Goal: Task Accomplishment & Management: Manage account settings

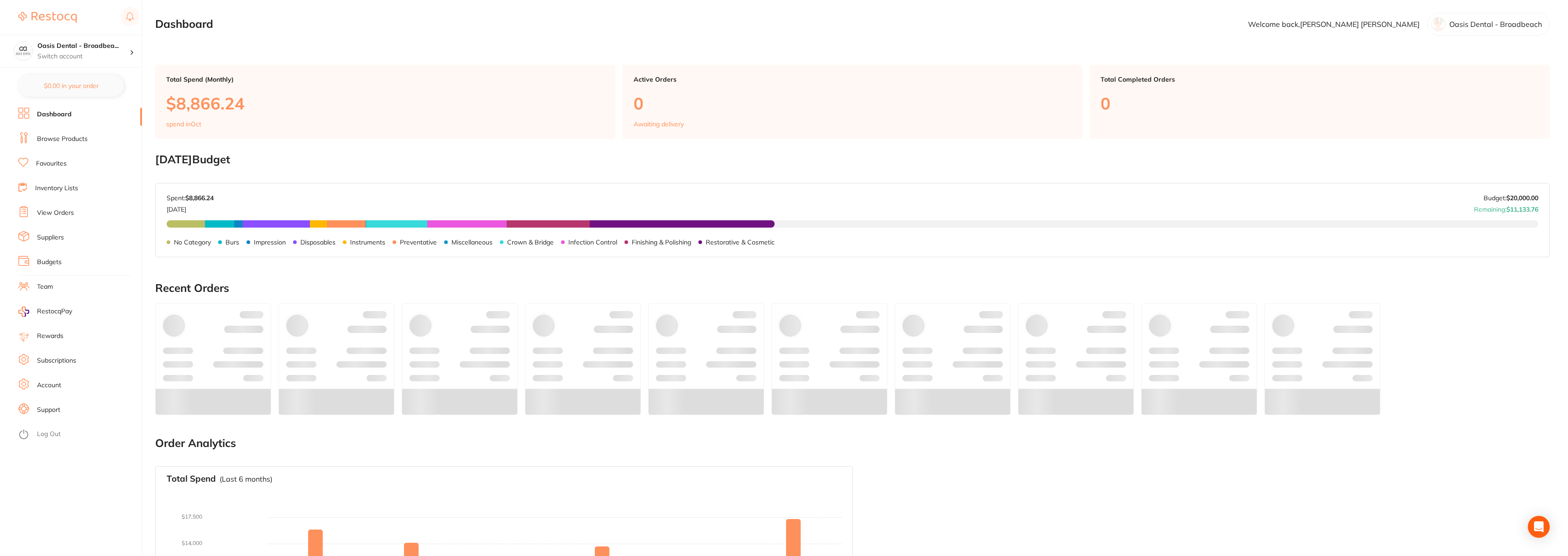
click at [80, 212] on li "View Orders" at bounding box center [80, 213] width 124 height 13
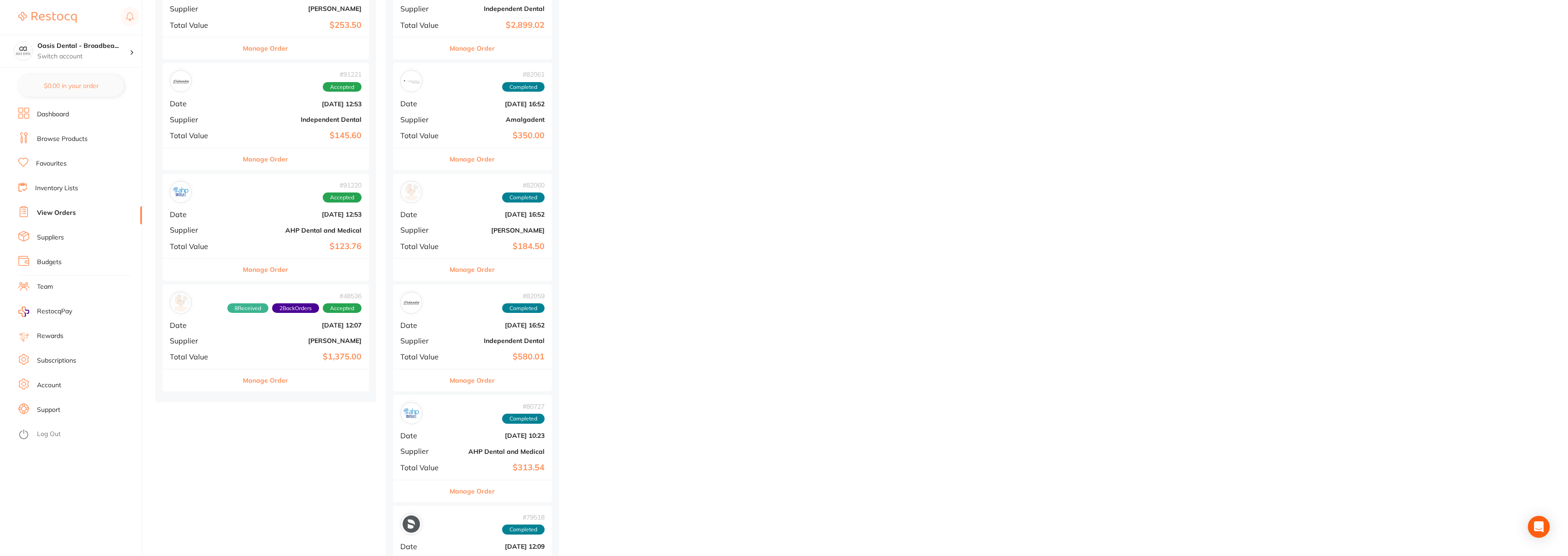
scroll to position [3604, 0]
click at [273, 207] on div "# 91220 Accepted Date [DATE] 12:53 Supplier AHP Dental and Medical Total Value …" at bounding box center [265, 217] width 206 height 85
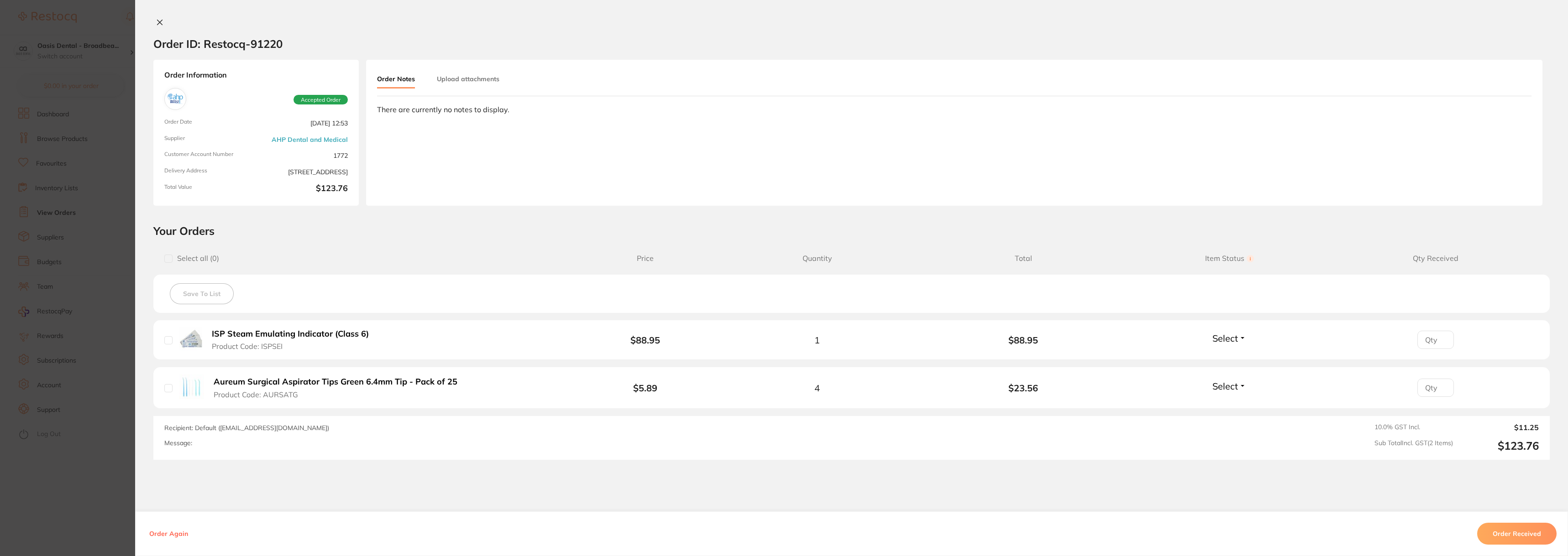
click at [158, 24] on icon at bounding box center [159, 23] width 7 height 7
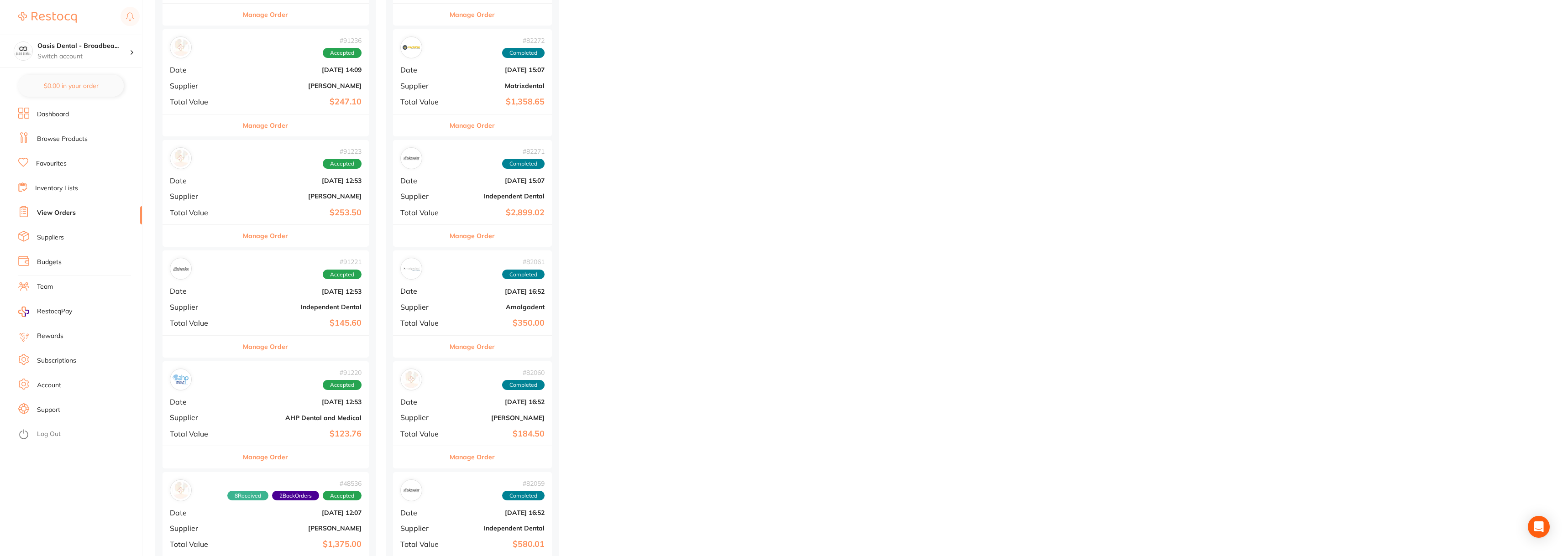
scroll to position [3147, 0]
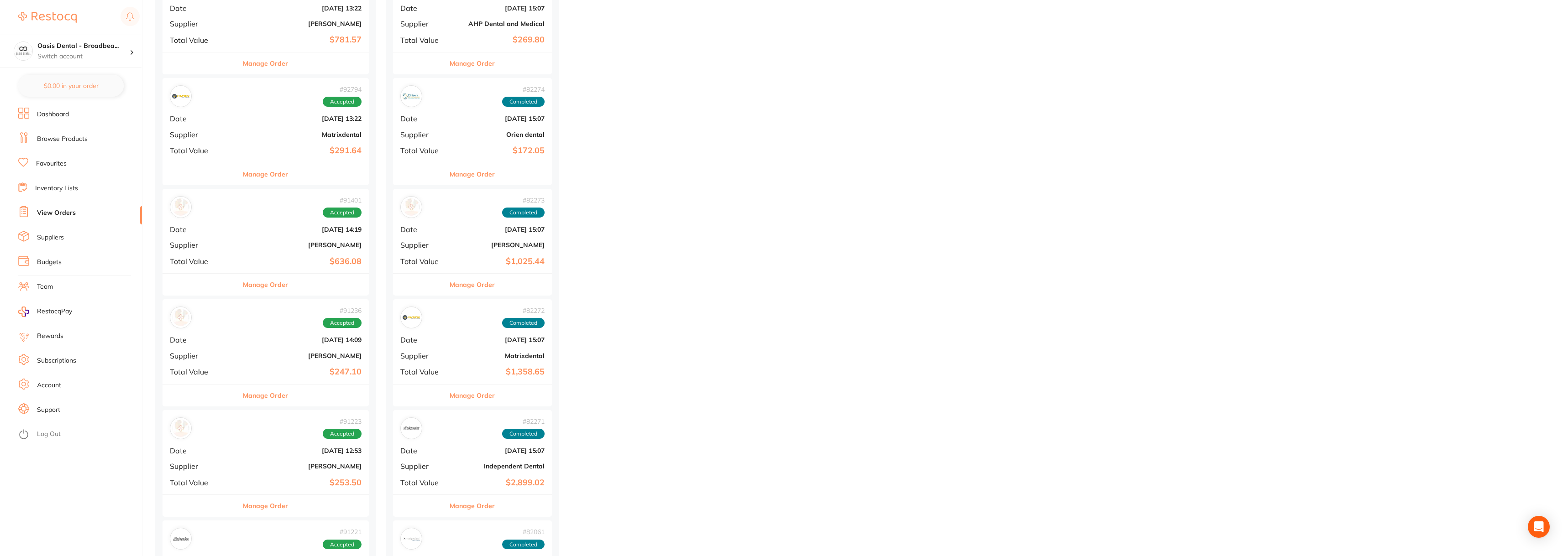
click at [63, 214] on link "View Orders" at bounding box center [57, 213] width 39 height 9
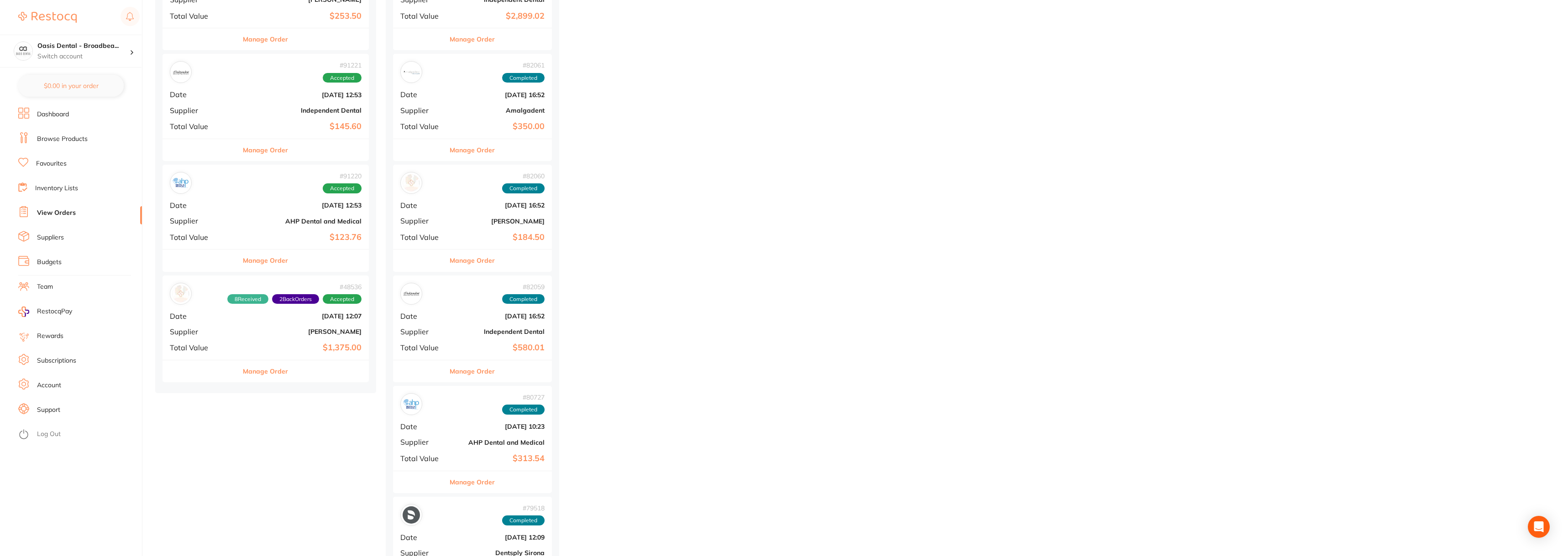
scroll to position [3604, 0]
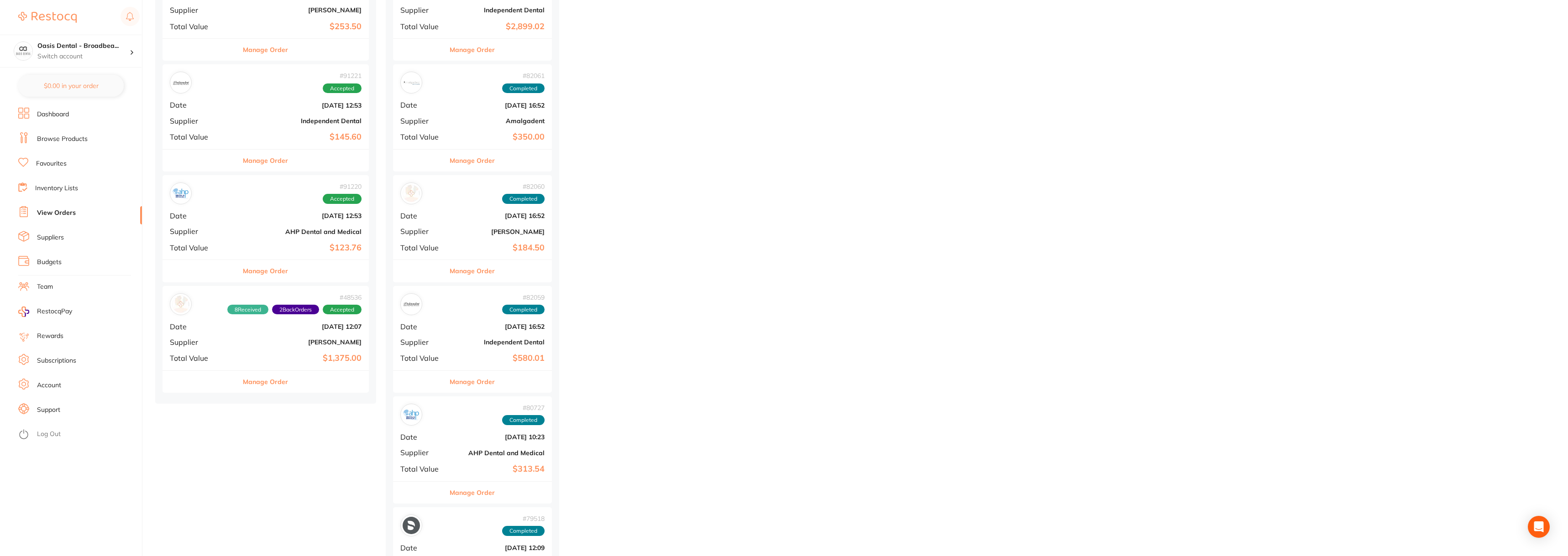
click at [260, 200] on div "# 91220 Accepted" at bounding box center [265, 193] width 192 height 22
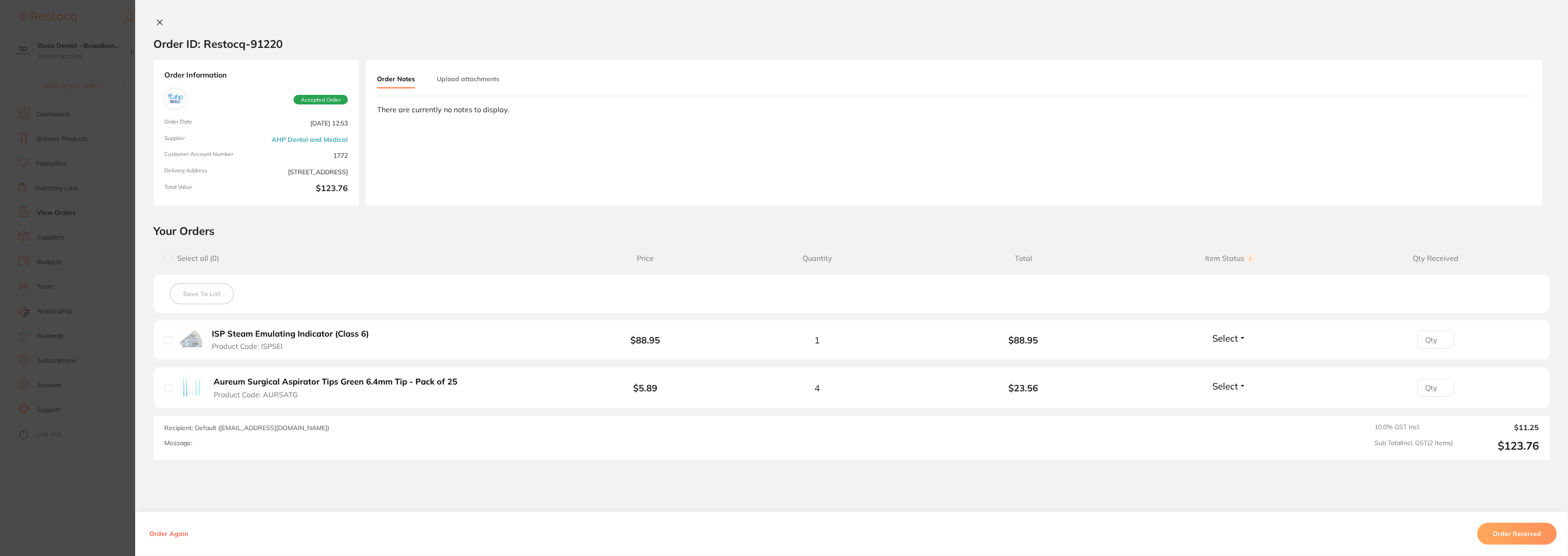
click at [166, 339] on input "checkbox" at bounding box center [168, 340] width 8 height 8
checkbox input "true"
click at [158, 18] on div "Order ID: Restocq- 91220 Order Information Accepted Order Order Date [DATE] 12:…" at bounding box center [852, 278] width 1433 height 556
click at [1441, 389] on input "0" at bounding box center [1436, 387] width 37 height 18
click at [1440, 390] on input "0" at bounding box center [1436, 387] width 37 height 18
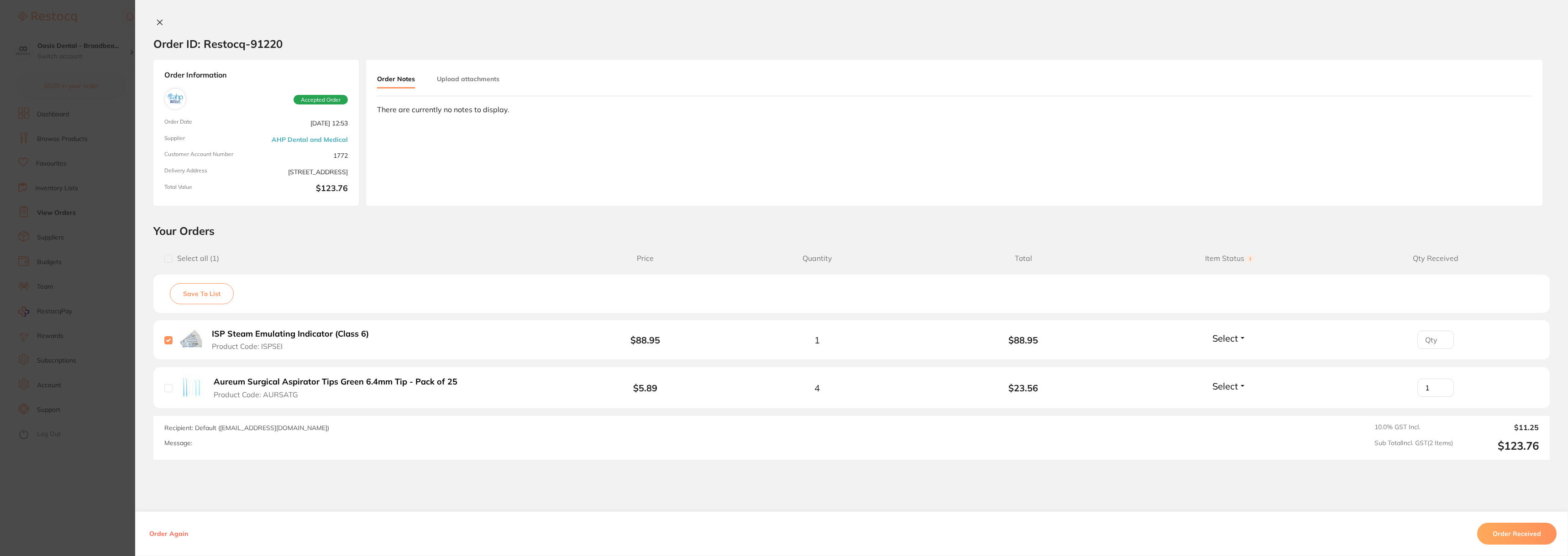
click at [1440, 384] on input "1" at bounding box center [1436, 387] width 37 height 18
type input "0"
click at [1441, 391] on input "0" at bounding box center [1436, 387] width 37 height 18
click at [167, 385] on input "checkbox" at bounding box center [168, 387] width 8 height 8
checkbox input "true"
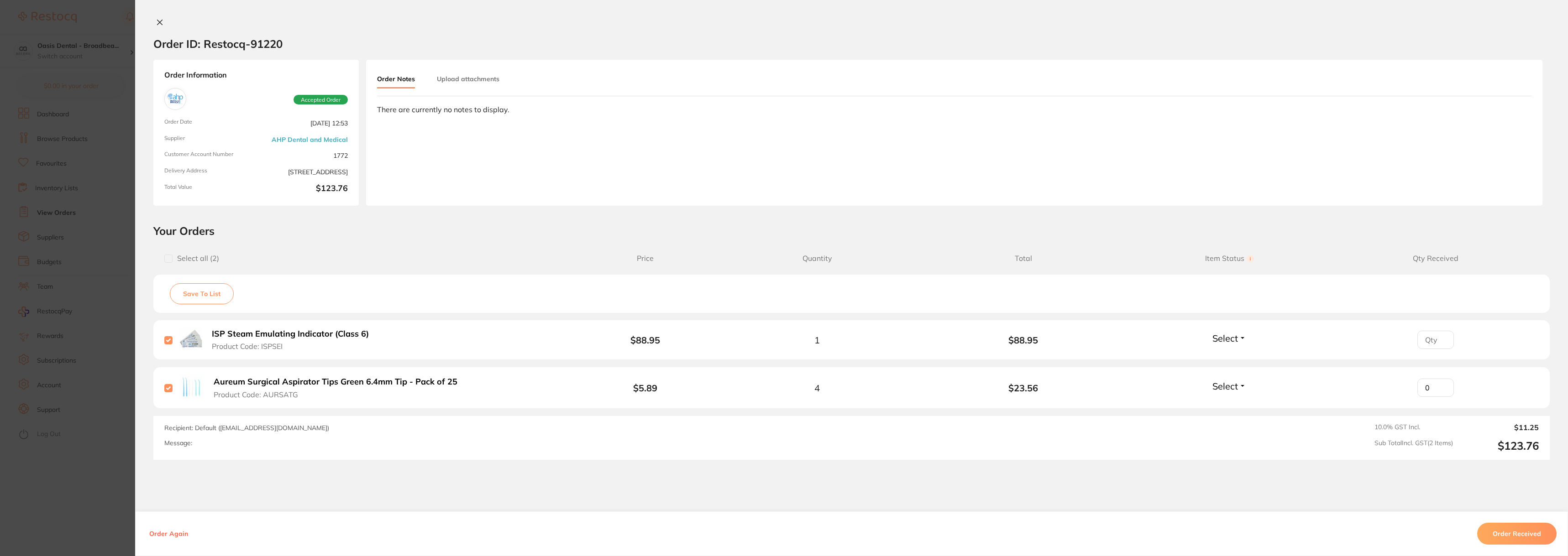
click at [1523, 536] on button "Order Received" at bounding box center [1517, 533] width 79 height 22
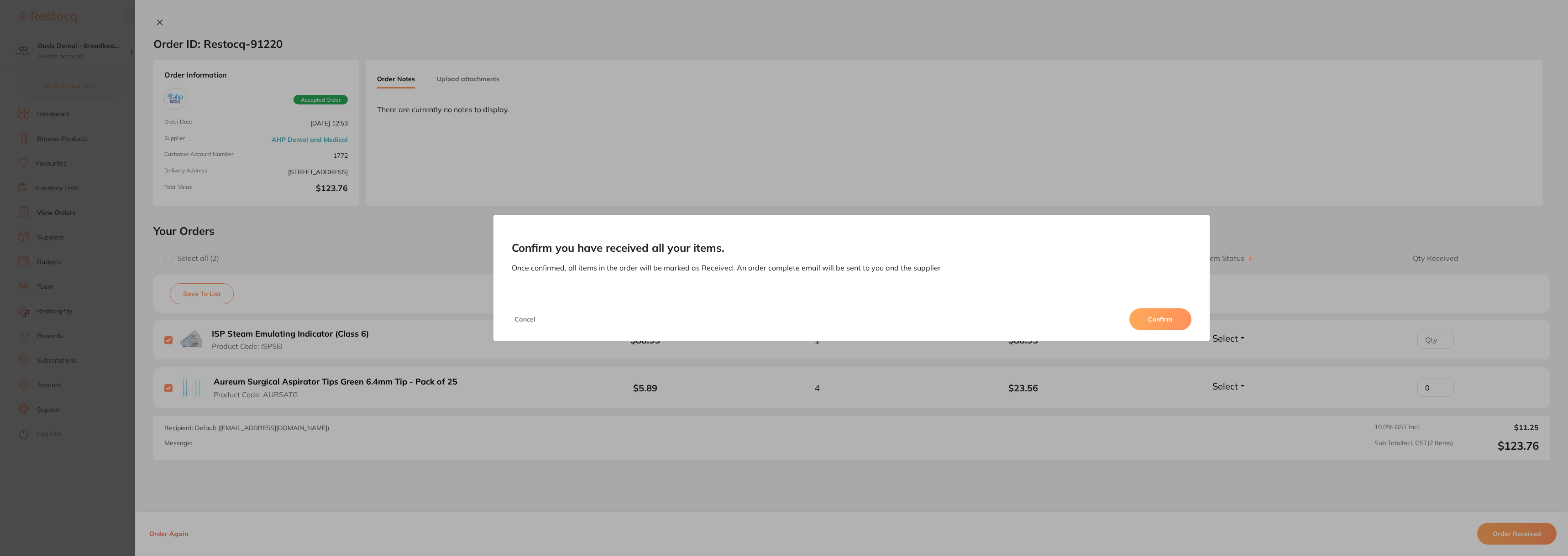
click at [1172, 314] on button "Confirm" at bounding box center [1160, 319] width 62 height 22
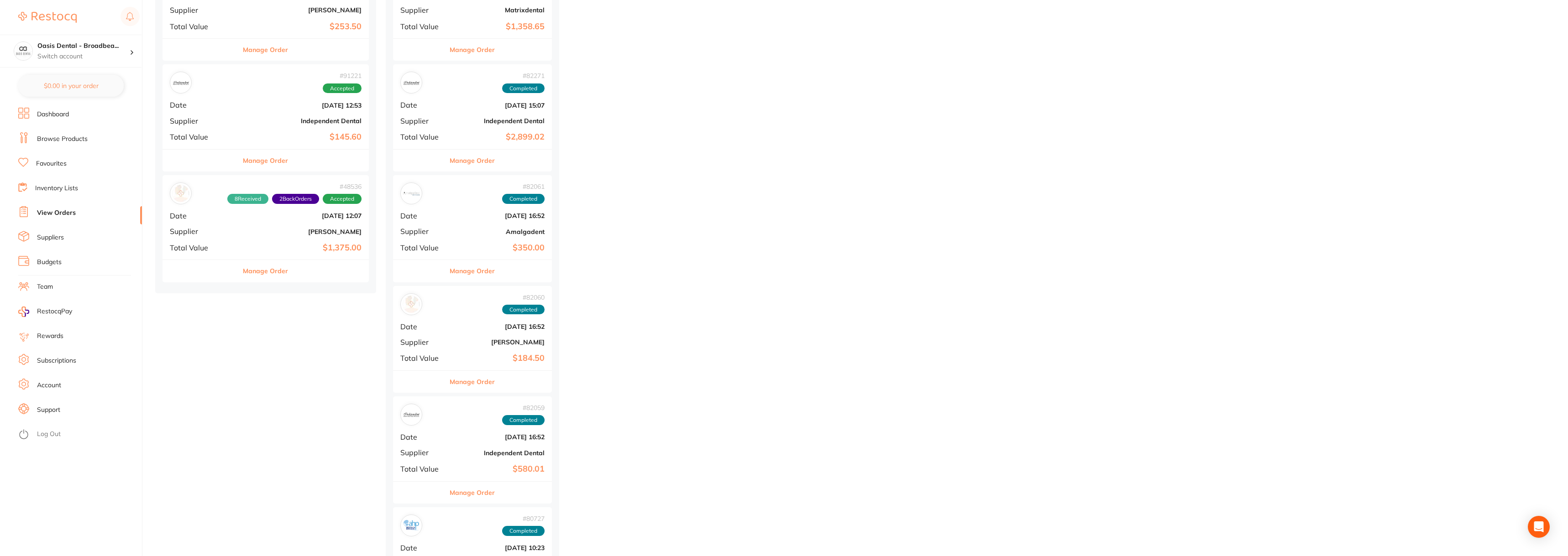
click at [251, 103] on b "[DATE] 12:53" at bounding box center [300, 105] width 123 height 7
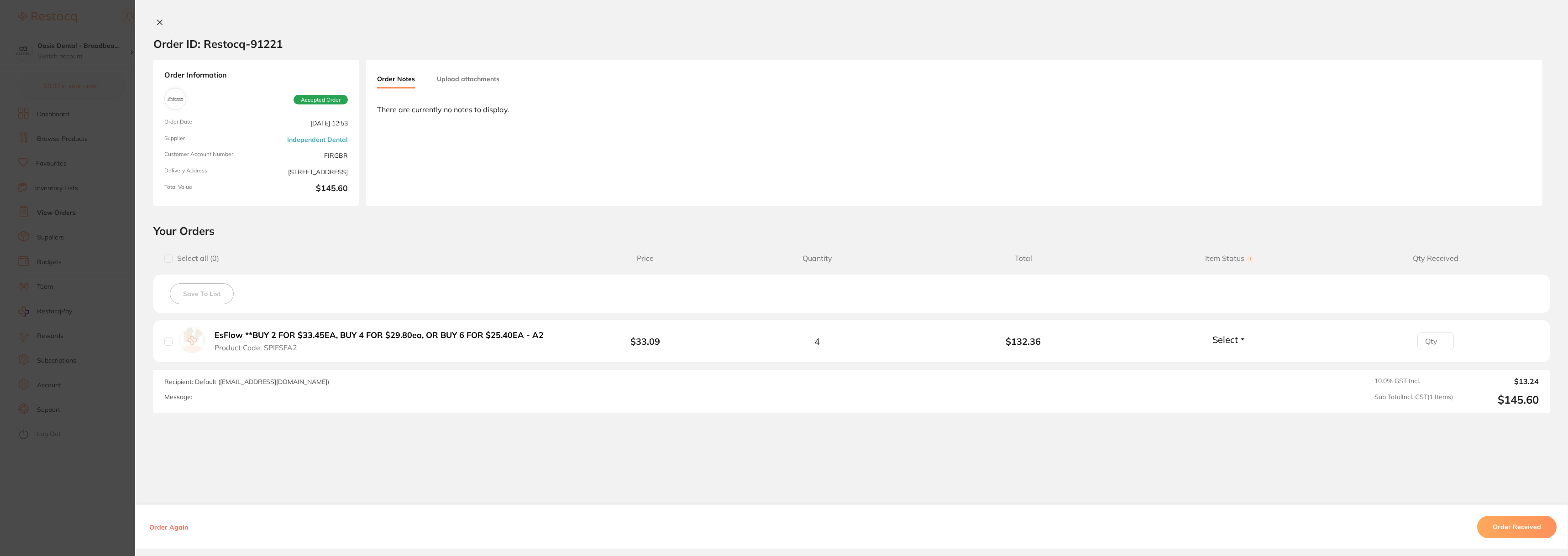
click at [1505, 524] on button "Order Received" at bounding box center [1517, 527] width 79 height 22
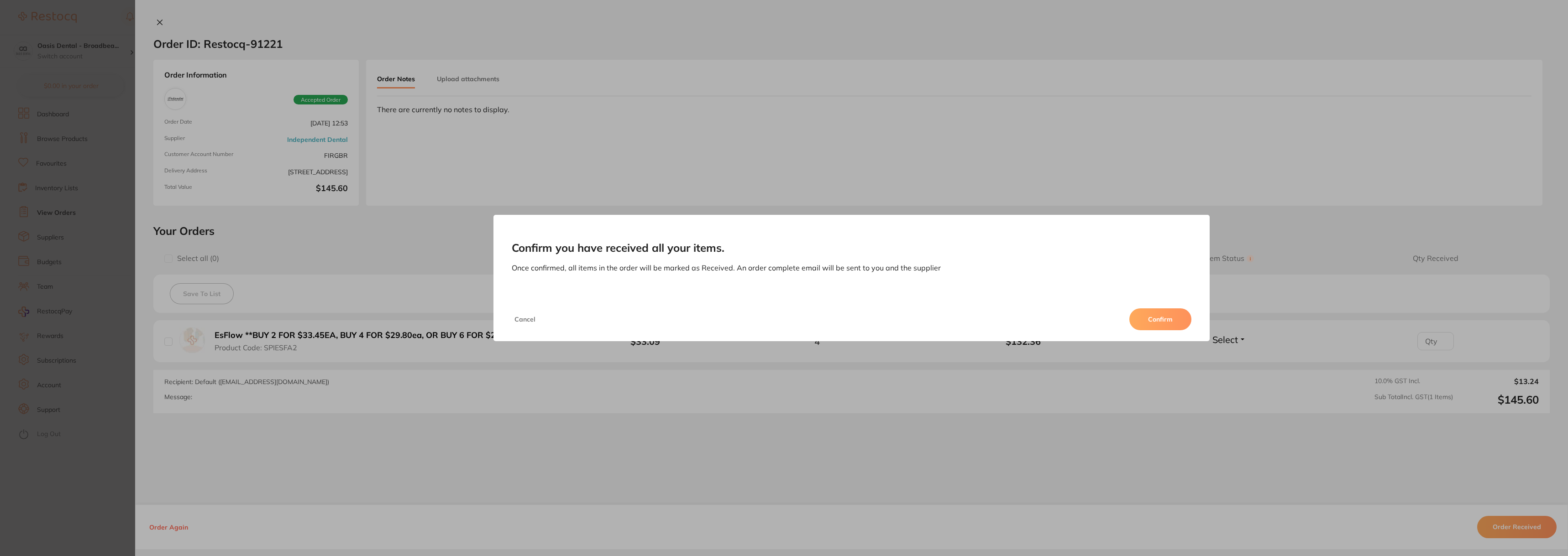
click at [1161, 322] on button "Confirm" at bounding box center [1160, 319] width 62 height 22
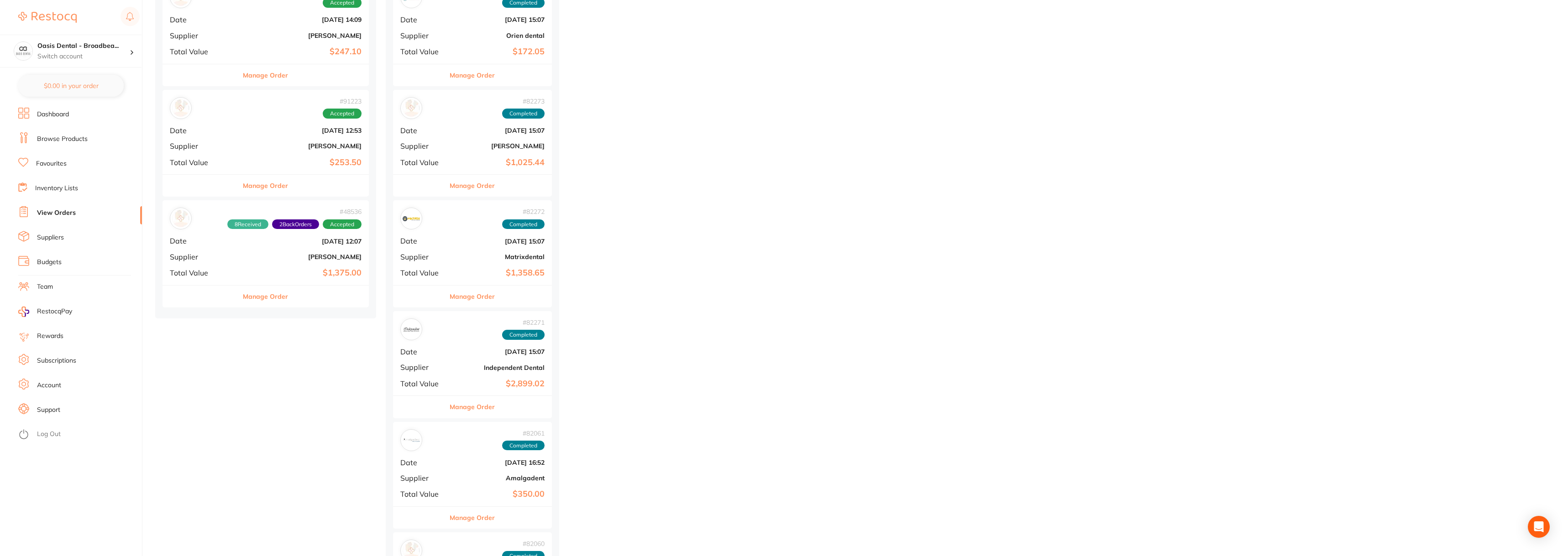
scroll to position [3467, 0]
click at [253, 127] on div "# 91223 Accepted Date [DATE] 12:53 Supplier [PERSON_NAME] Total Value $253.50" at bounding box center [265, 133] width 206 height 85
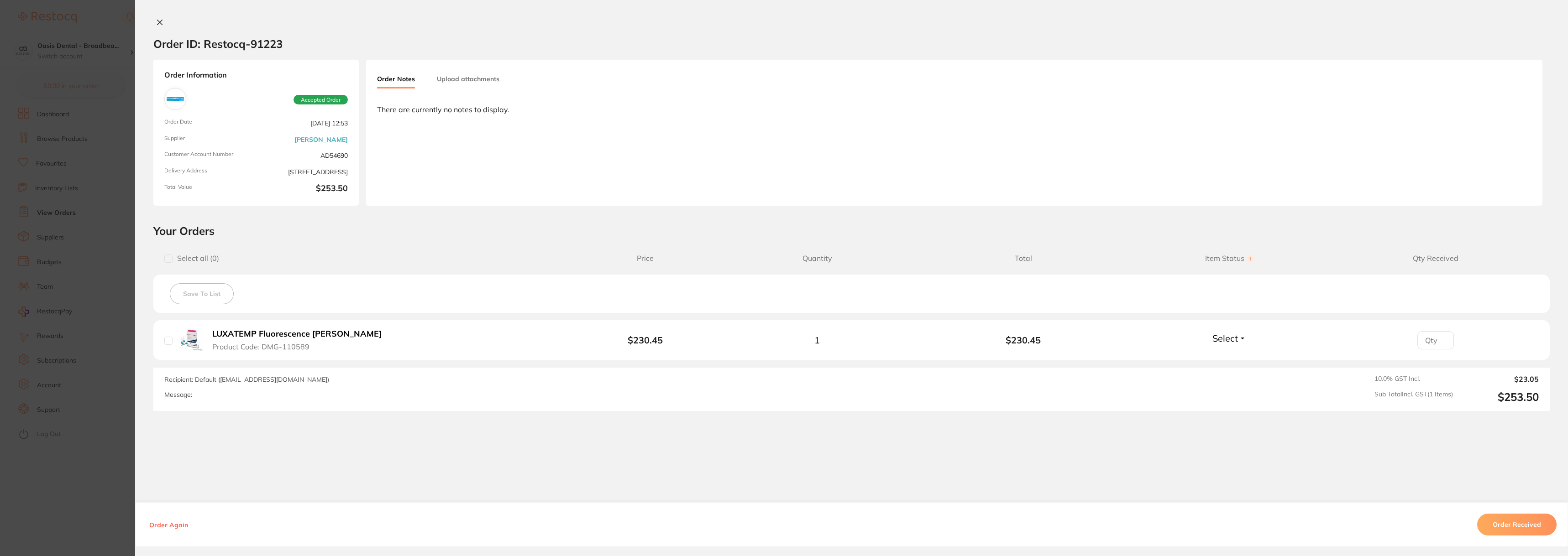
click at [158, 23] on icon at bounding box center [159, 23] width 7 height 7
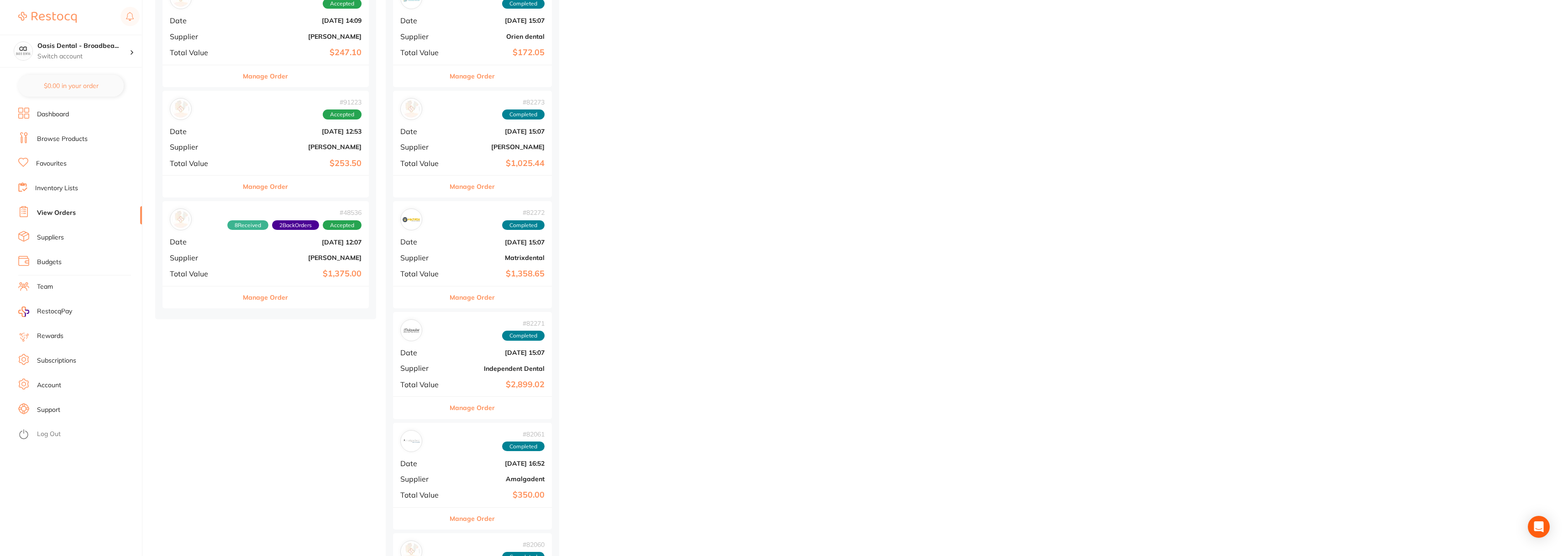
click at [257, 187] on button "Manage Order" at bounding box center [265, 187] width 45 height 22
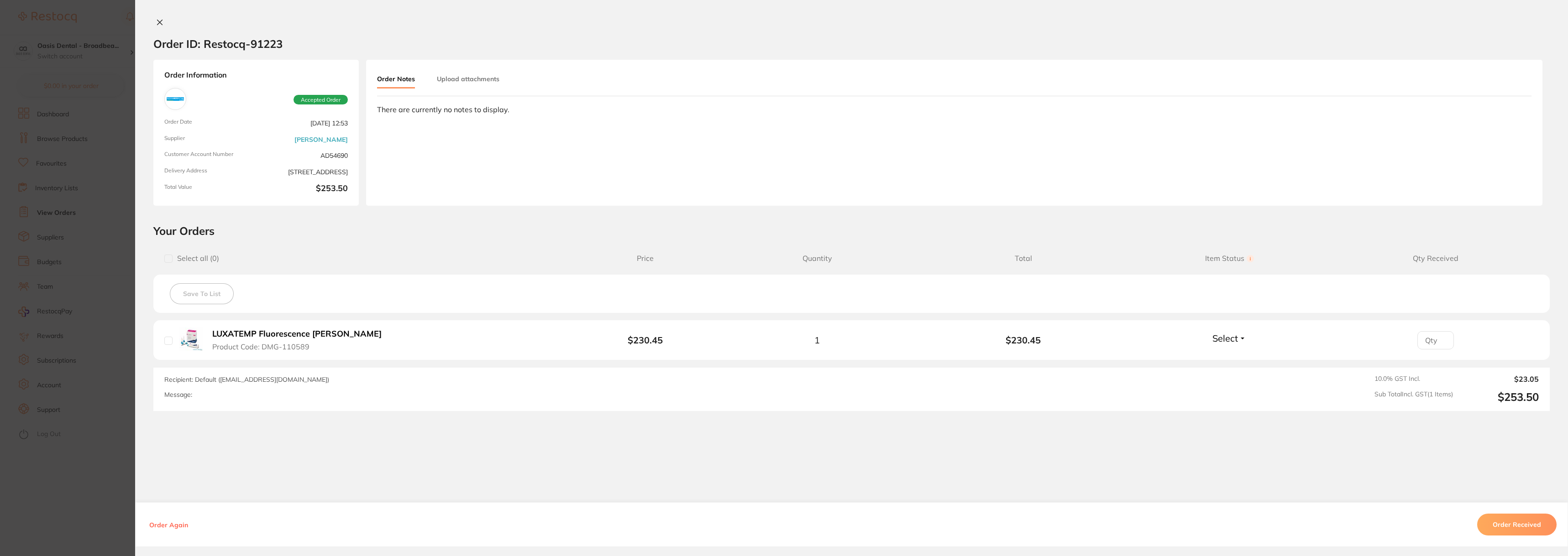
scroll to position [3741, 0]
click at [1237, 342] on button "Select" at bounding box center [1229, 338] width 39 height 12
click at [156, 23] on icon at bounding box center [159, 23] width 7 height 7
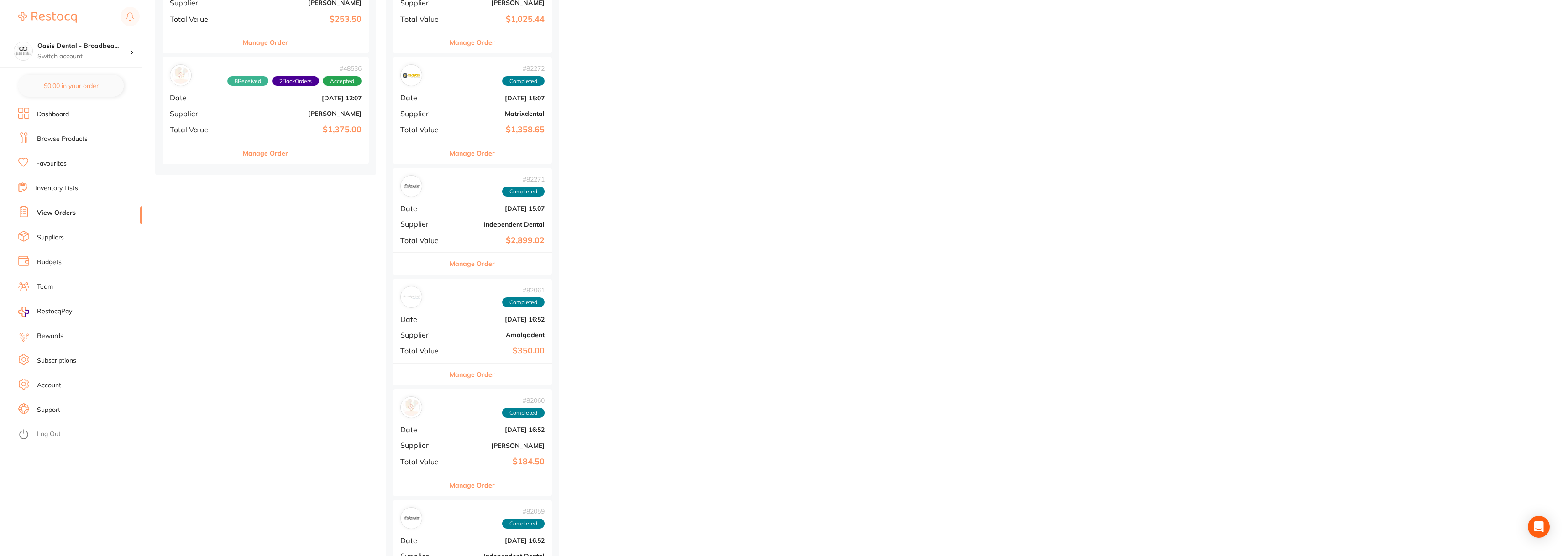
scroll to position [3512, 0]
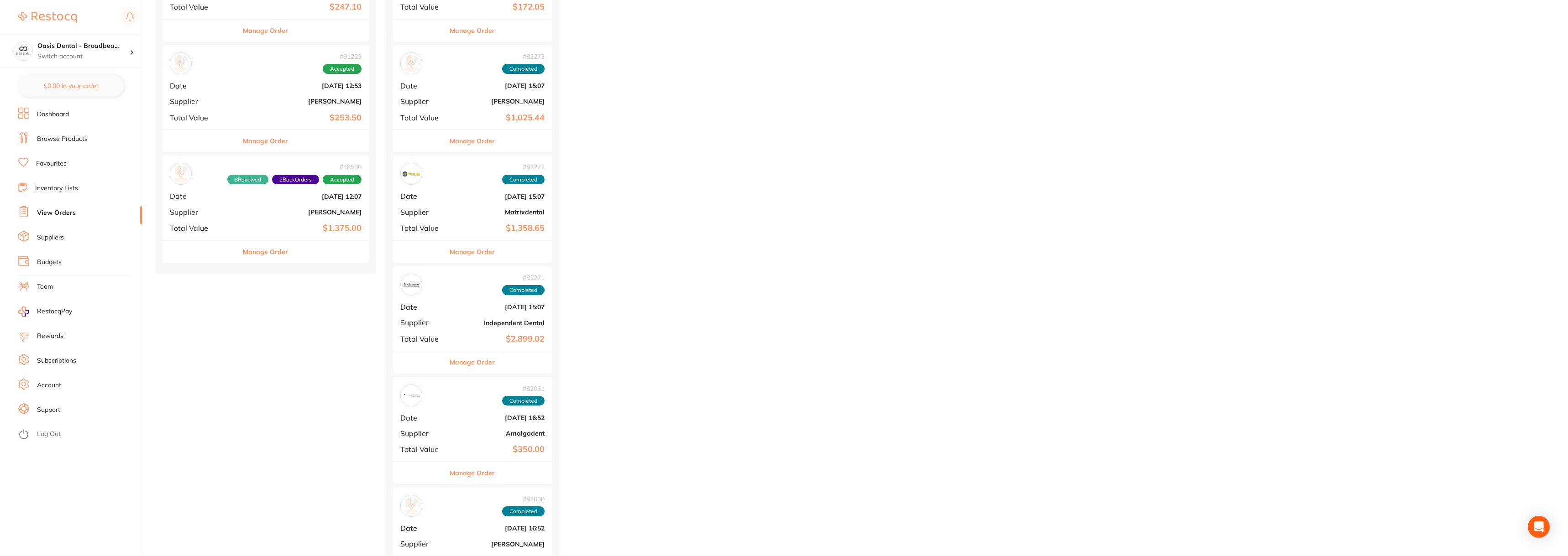
click at [242, 215] on b "[PERSON_NAME]" at bounding box center [300, 212] width 123 height 7
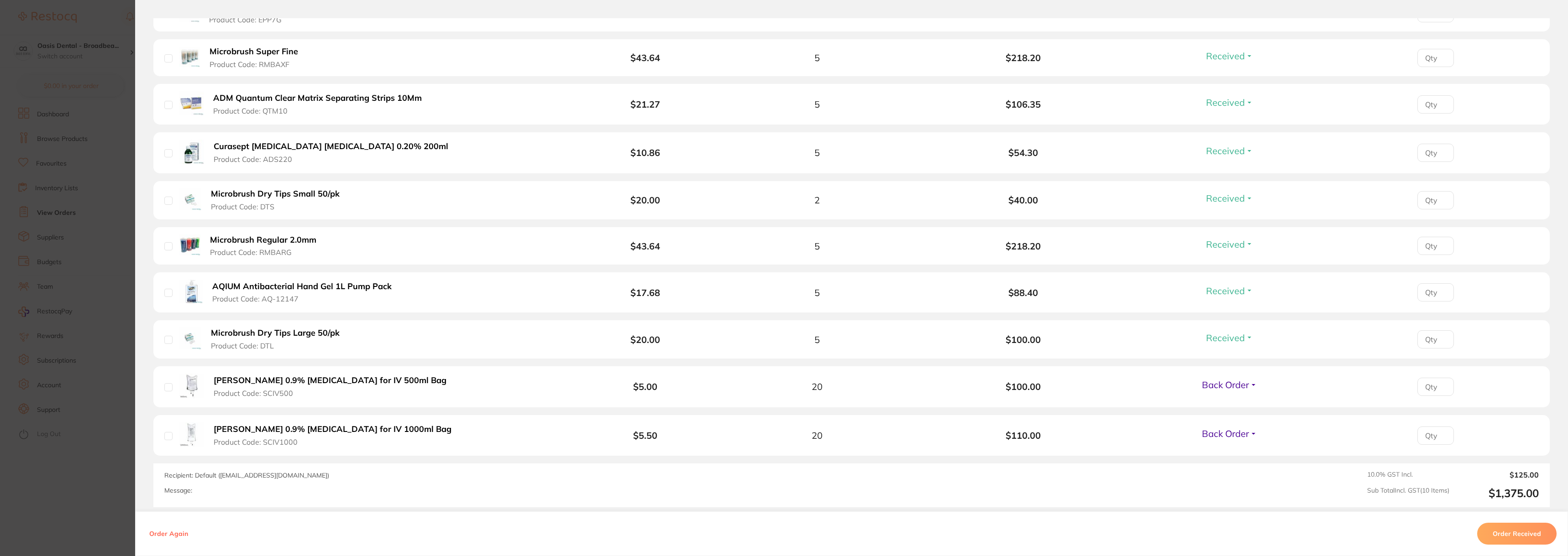
scroll to position [410, 0]
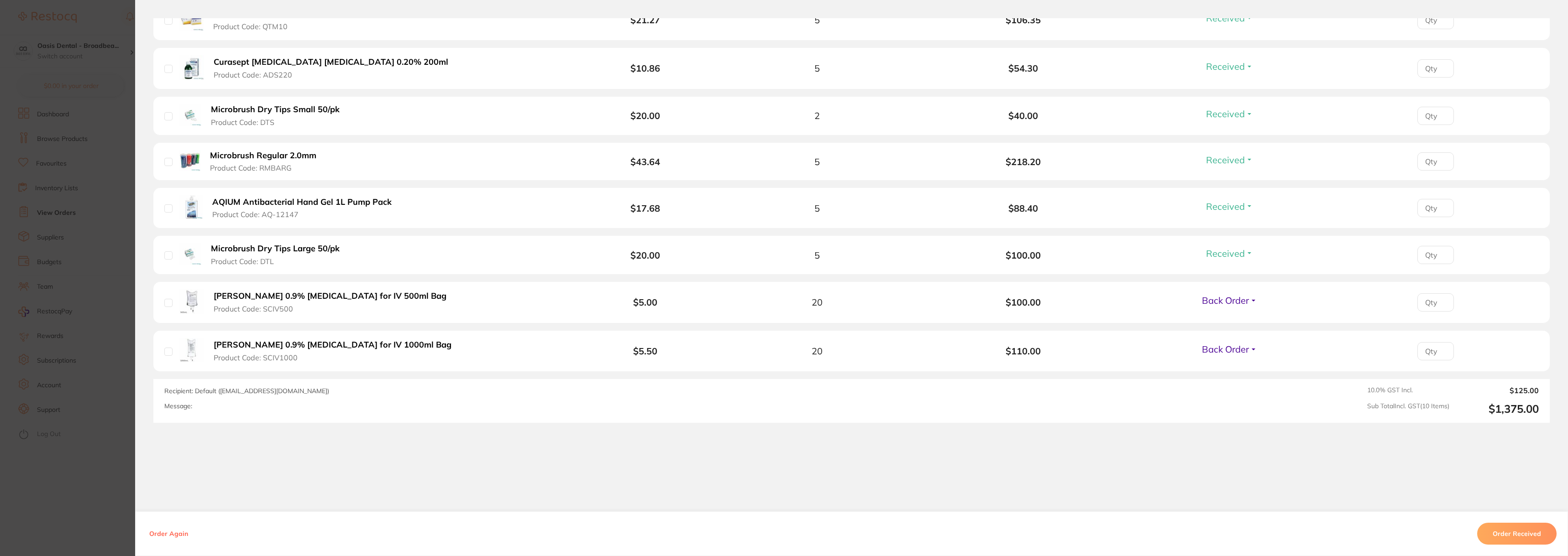
click at [1231, 298] on span "Back Order" at bounding box center [1225, 300] width 47 height 12
click at [1233, 319] on span "Received" at bounding box center [1230, 319] width 23 height 7
click at [1235, 348] on span "Back Order" at bounding box center [1225, 349] width 47 height 12
click at [1236, 341] on span "Received" at bounding box center [1230, 341] width 23 height 0
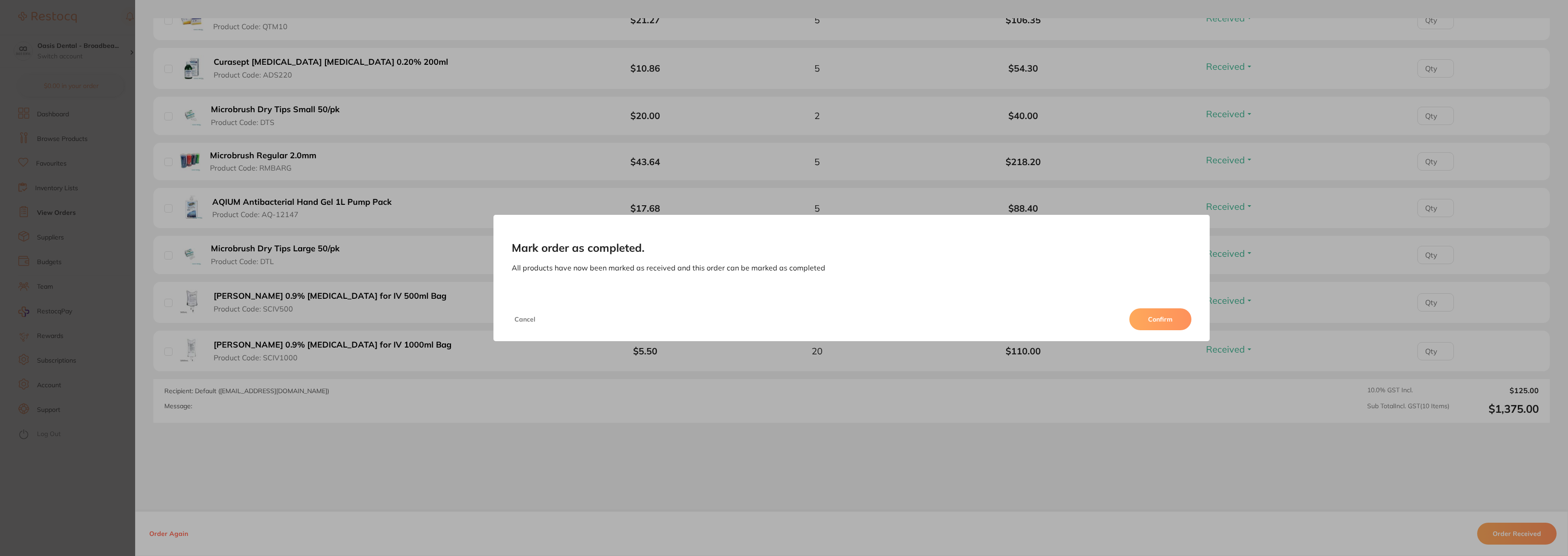
click at [1166, 326] on button "Confirm" at bounding box center [1160, 319] width 62 height 22
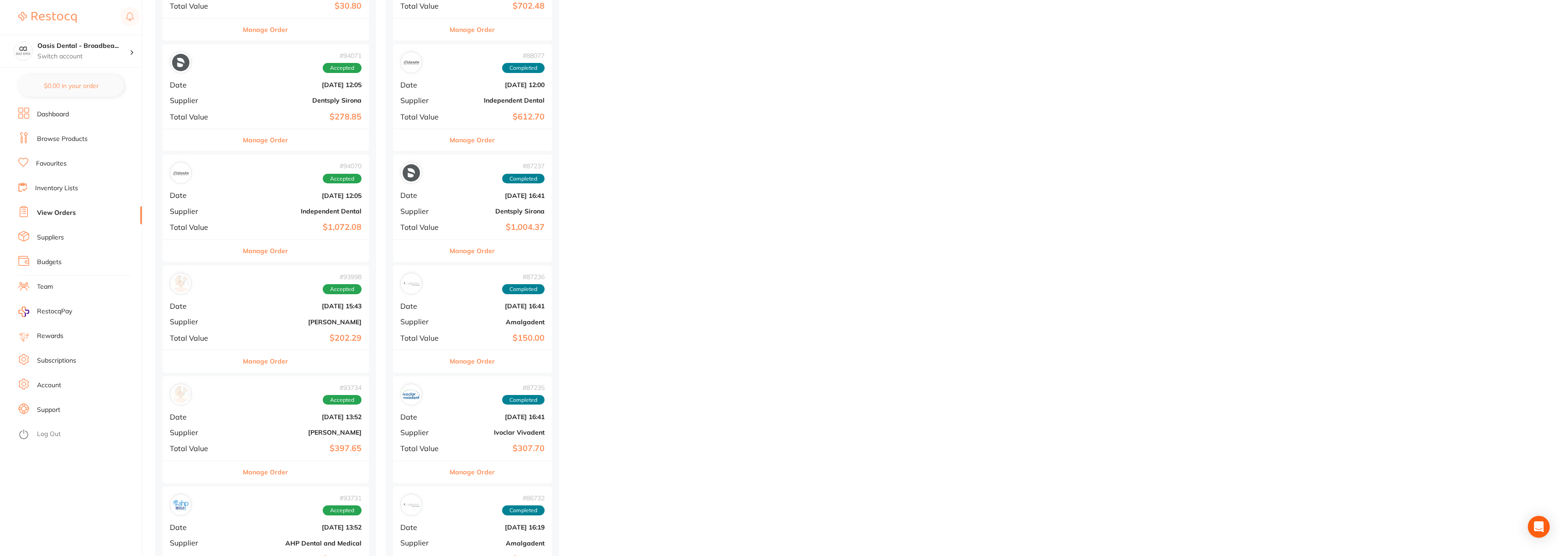
scroll to position [2007, 0]
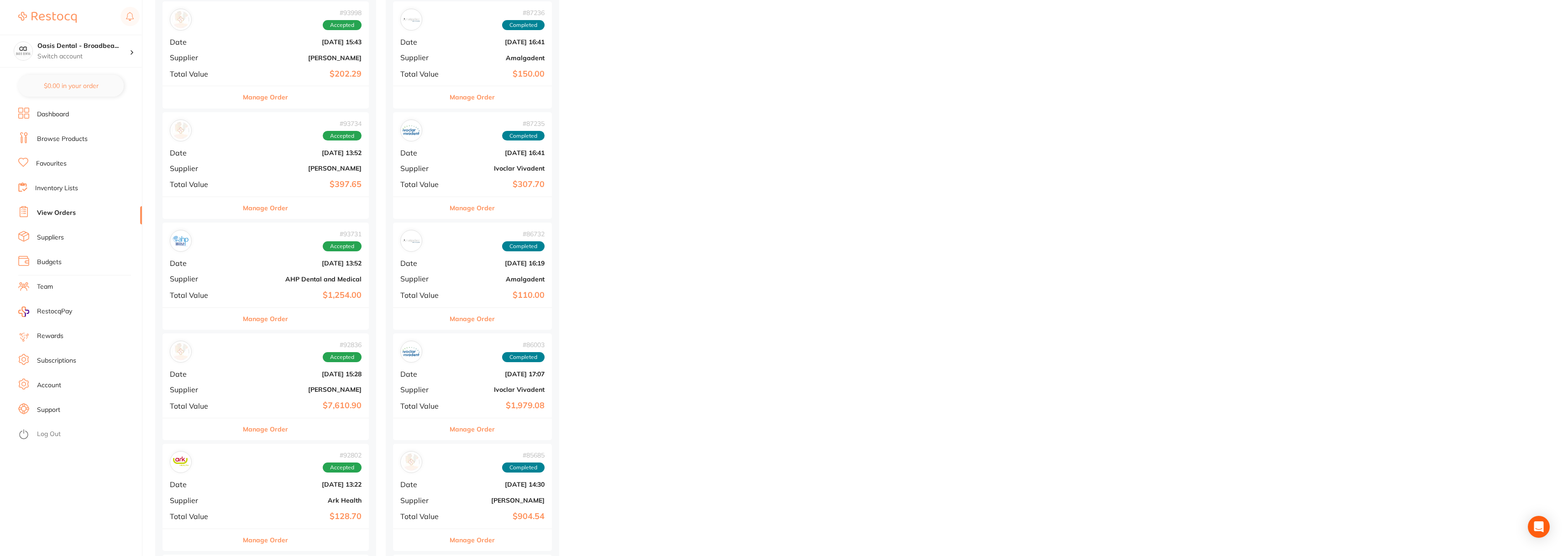
click at [270, 260] on b "[DATE] 13:52" at bounding box center [300, 263] width 123 height 7
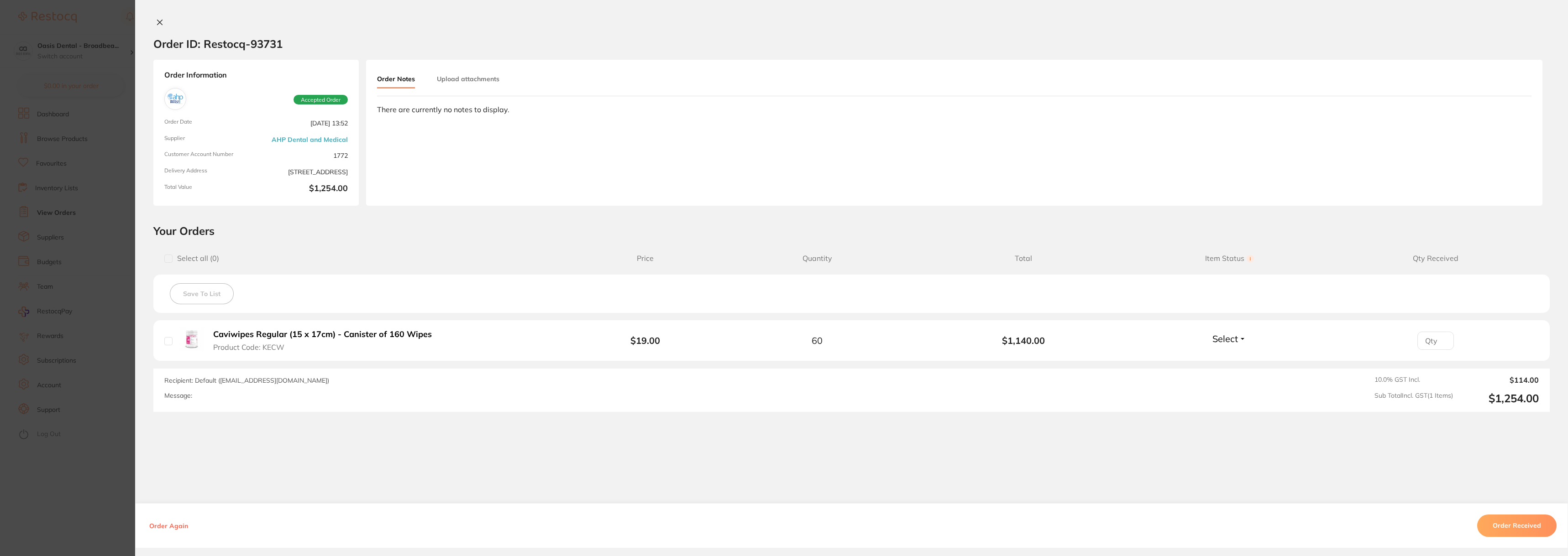
click at [158, 21] on icon at bounding box center [160, 23] width 5 height 5
